Goal: Find specific page/section: Find specific page/section

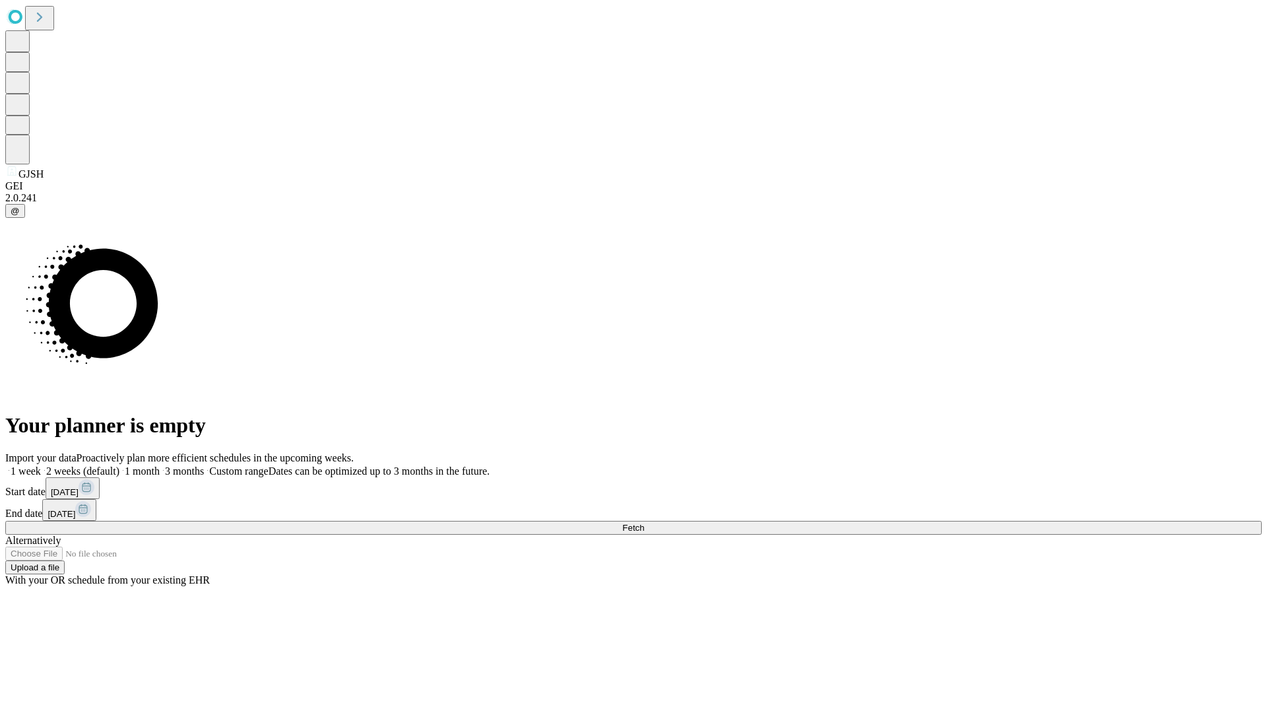
click at [644, 523] on span "Fetch" at bounding box center [633, 528] width 22 height 10
